Goal: Answer question/provide support

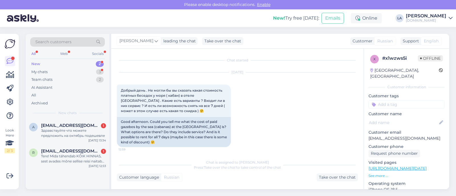
scroll to position [1914, 0]
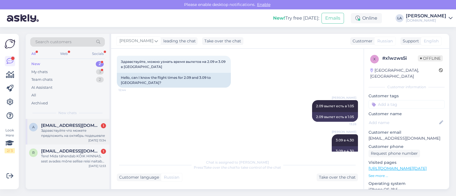
click at [76, 130] on div "Здравствуйте что можете предложить на октябрь подешевле" at bounding box center [73, 133] width 65 height 10
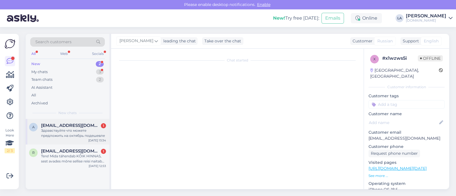
scroll to position [0, 0]
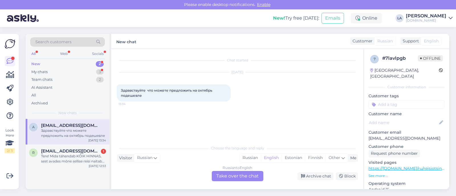
click at [241, 176] on div "Russian to English Take over the chat" at bounding box center [238, 176] width 52 height 10
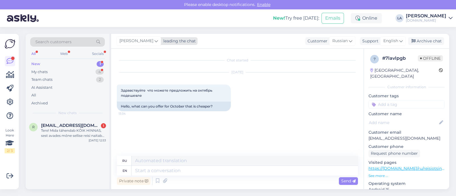
click at [137, 43] on span "[PERSON_NAME]" at bounding box center [136, 41] width 34 height 6
type input "tat"
click at [135, 69] on div "[PERSON_NAME]" at bounding box center [157, 66] width 49 height 7
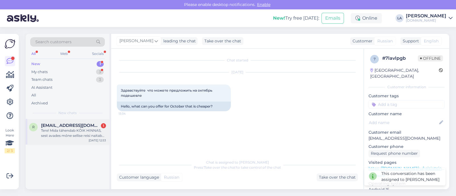
click at [93, 125] on span "[EMAIL_ADDRESS][DOMAIN_NAME]" at bounding box center [70, 125] width 59 height 5
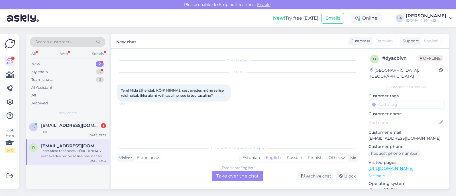
click at [225, 176] on div "Estonian to English Take over the chat" at bounding box center [238, 176] width 52 height 10
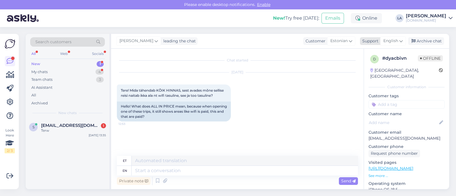
click at [392, 40] on span "English" at bounding box center [390, 41] width 15 height 6
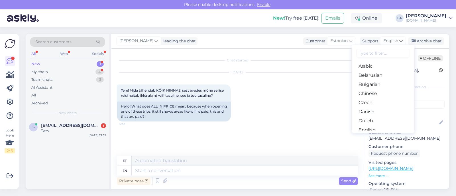
click at [374, 135] on link "Estonian" at bounding box center [383, 139] width 63 height 9
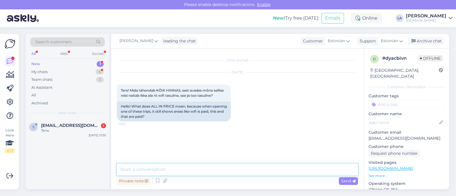
click at [178, 169] on textarea at bounding box center [237, 170] width 241 height 12
paste textarea "AI (All Inclusive) - kõik hinnas: hommiku-, [PERSON_NAME] õhtusöök, tavaliselt …"
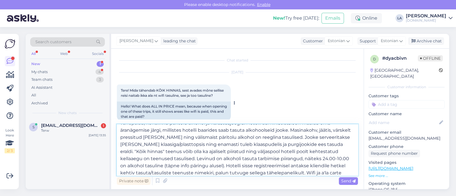
scroll to position [21, 0]
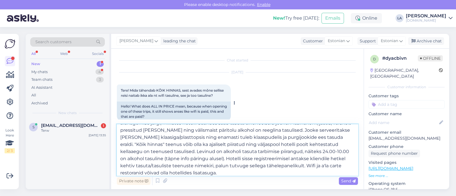
type textarea "Tere! AI (All Inclusive) - kõik hinnas: hommiku-, [PERSON_NAME] õhtusöök, taval…"
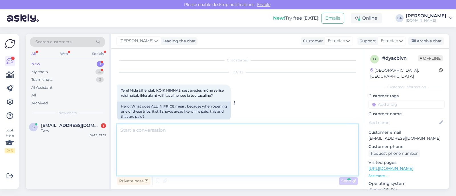
scroll to position [0, 0]
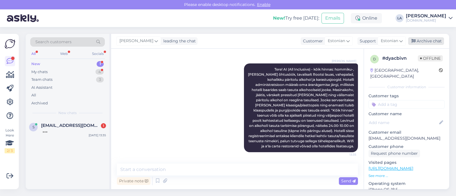
click at [441, 42] on div "Archive chat" at bounding box center [426, 41] width 36 height 8
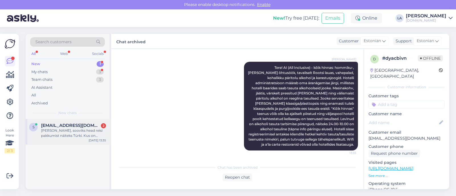
click at [73, 138] on div "[PERSON_NAME], sooviks head reisi pakkumist näiteks Türki. Kus on olemas hotell…" at bounding box center [73, 133] width 65 height 10
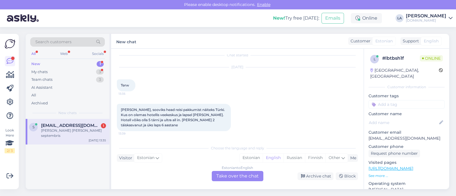
scroll to position [30, 0]
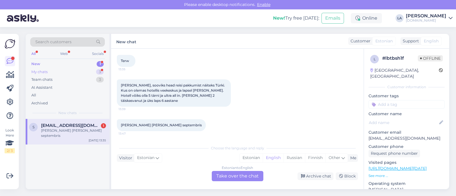
click at [93, 73] on div "My chats 3" at bounding box center [67, 72] width 75 height 8
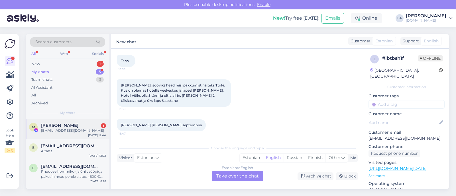
click at [87, 125] on div "[PERSON_NAME] 1" at bounding box center [73, 125] width 65 height 5
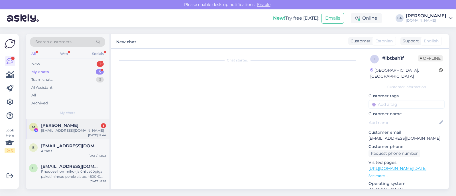
scroll to position [3945, 0]
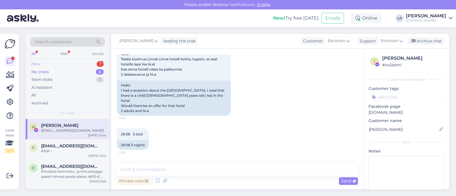
click at [88, 65] on div "New 1" at bounding box center [67, 64] width 75 height 8
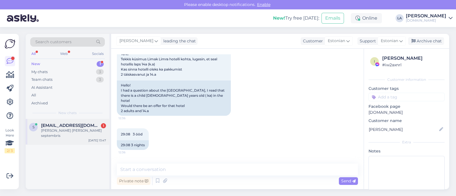
click at [81, 125] on span "[EMAIL_ADDRESS][DOMAIN_NAME]" at bounding box center [70, 125] width 59 height 5
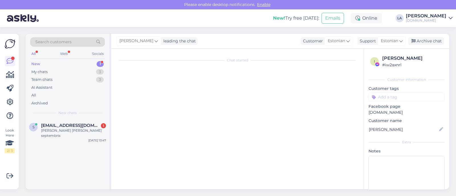
scroll to position [30, 0]
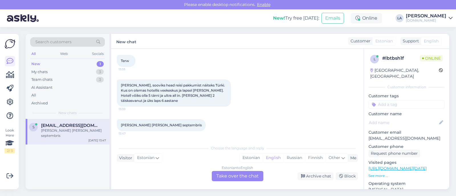
click at [237, 178] on div "Estonian to English Take over the chat" at bounding box center [238, 176] width 52 height 10
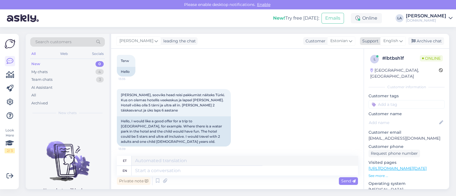
click at [400, 40] on icon at bounding box center [400, 41] width 3 height 6
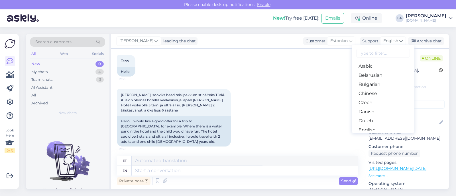
click at [369, 135] on link "Estonian" at bounding box center [383, 139] width 63 height 9
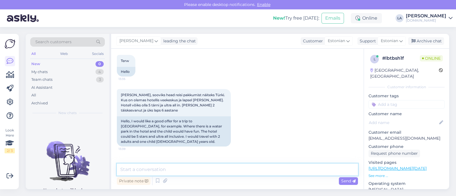
click at [174, 166] on textarea at bounding box center [237, 170] width 241 height 12
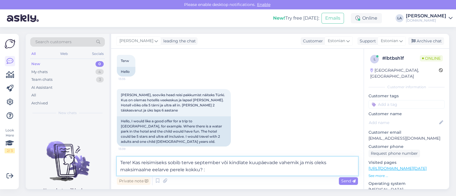
type textarea "Tere! Kas reisimiseks sobib terve september või kindlate kuupäevade vahemik ja …"
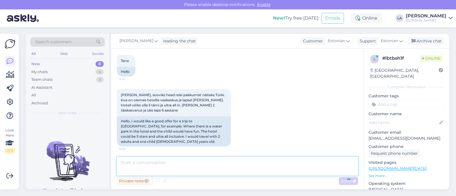
scroll to position [93, 0]
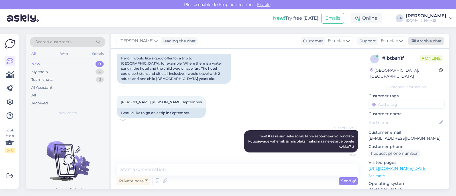
click at [430, 40] on div "Archive chat" at bounding box center [426, 41] width 36 height 8
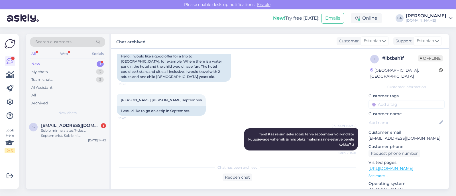
scroll to position [129, 0]
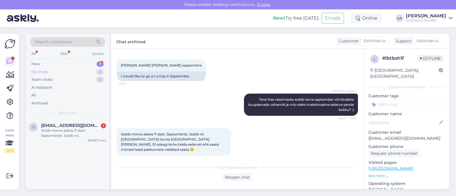
click at [67, 71] on div "My chats 3" at bounding box center [67, 72] width 75 height 8
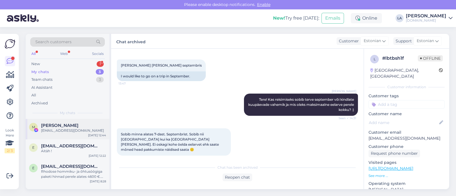
click at [75, 124] on div "[PERSON_NAME]" at bounding box center [73, 125] width 65 height 5
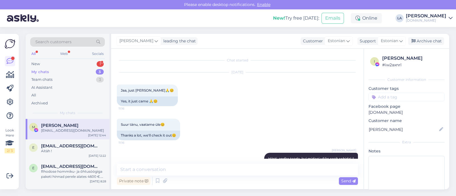
scroll to position [3945, 0]
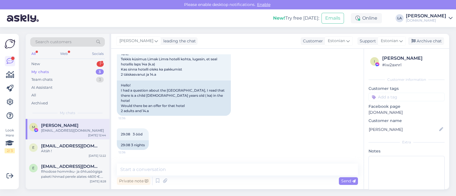
drag, startPoint x: 145, startPoint y: 147, endPoint x: 164, endPoint y: 152, distance: 20.0
click at [166, 186] on div "[EMAIL_ADDRESS][DOMAIN_NAME] 12:44" at bounding box center [237, 198] width 241 height 25
drag, startPoint x: 165, startPoint y: 146, endPoint x: 122, endPoint y: 145, distance: 43.3
click at [121, 192] on div "[EMAIL_ADDRESS][DOMAIN_NAME] 12:44" at bounding box center [152, 198] width 71 height 12
copy link "[EMAIL_ADDRESS][DOMAIN_NAME]"
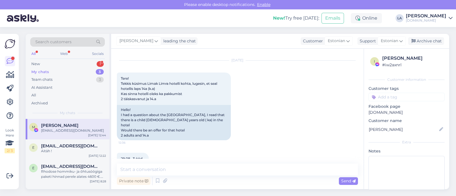
scroll to position [3910, 0]
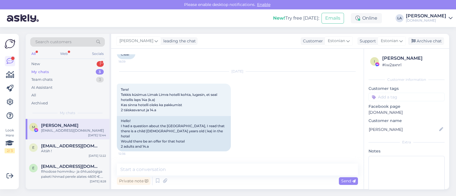
click at [226, 158] on div "29.08 3 ööd 12:36 29.08 3 nights" at bounding box center [237, 175] width 241 height 34
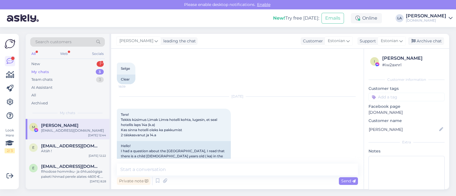
scroll to position [3874, 0]
